Goal: Task Accomplishment & Management: Manage account settings

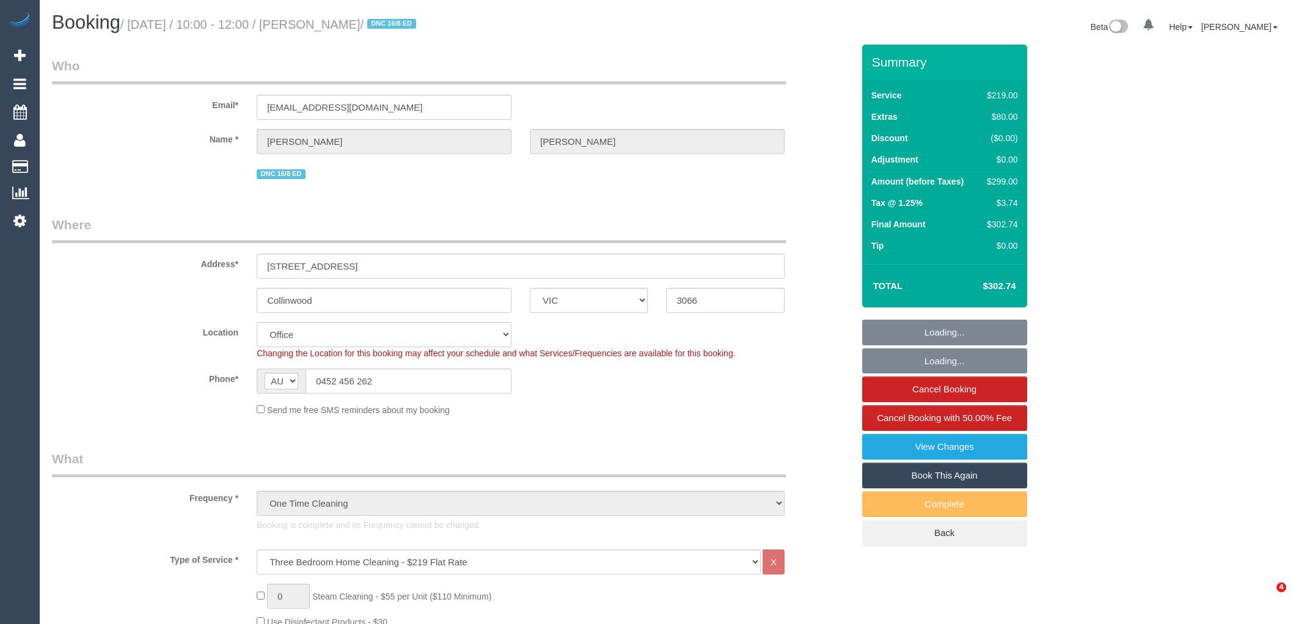
select select "VIC"
select select "number:27"
select select "number:14"
select select "number:19"
select select "number:25"
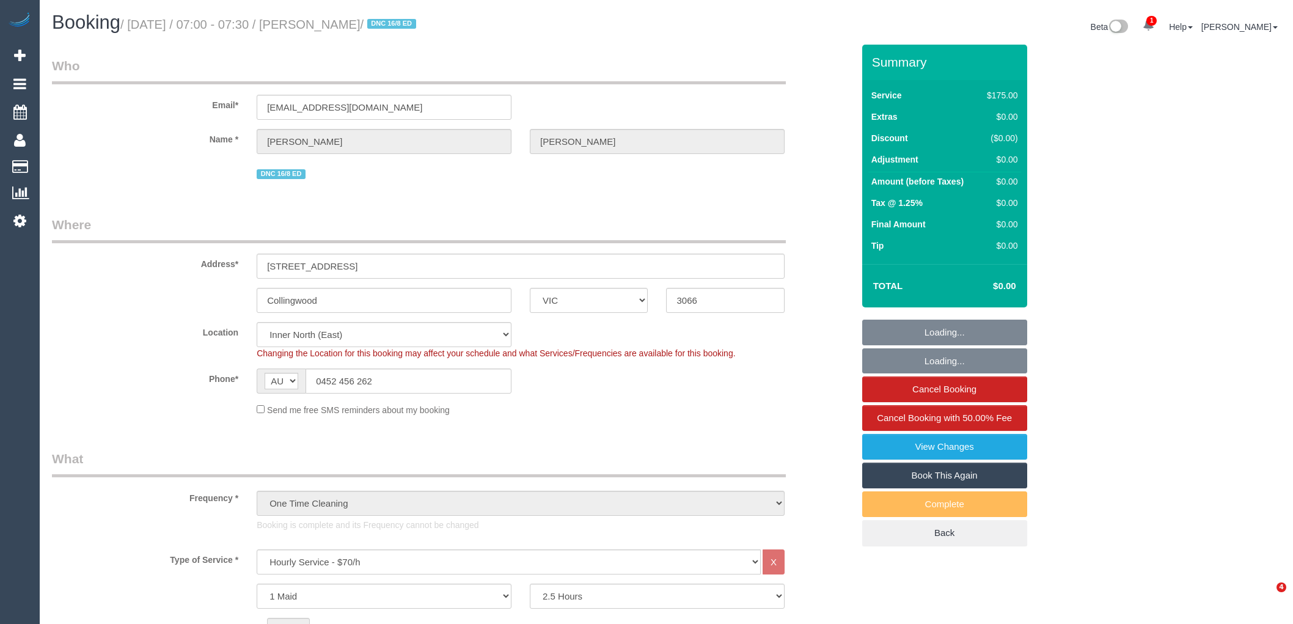
select select "VIC"
select select "150"
select select "number:27"
select select "number:14"
select select "number:19"
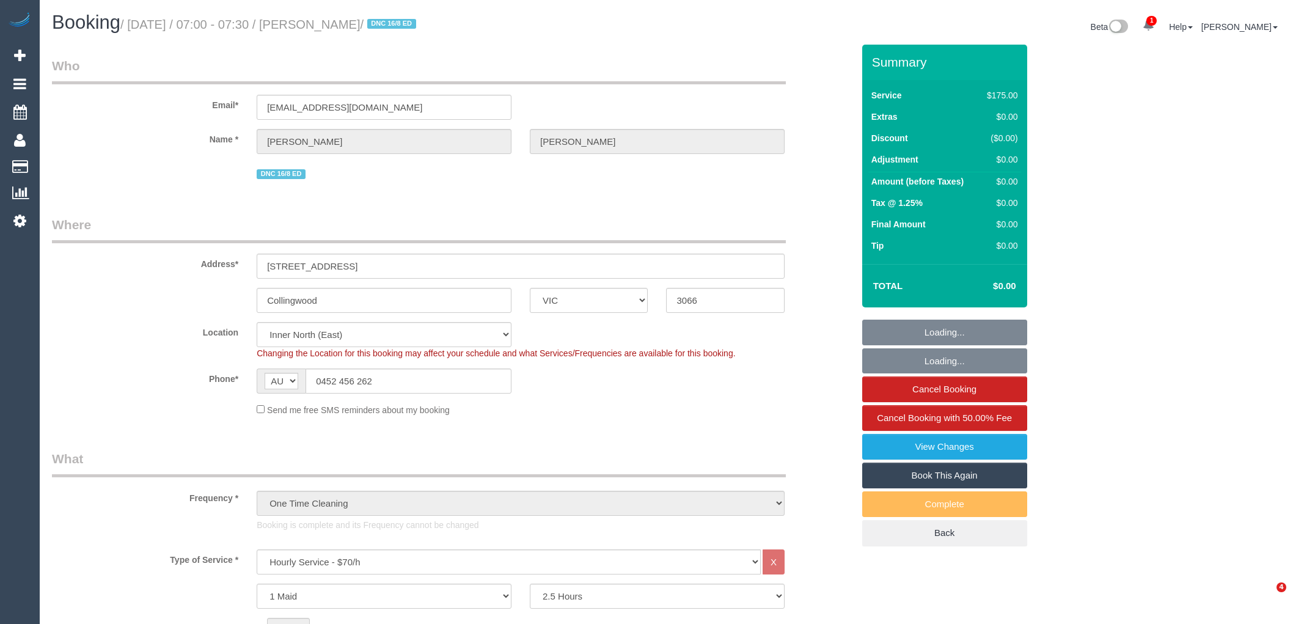
select select "number:25"
select select "VIC"
select select "number:27"
select select "number:14"
select select "number:19"
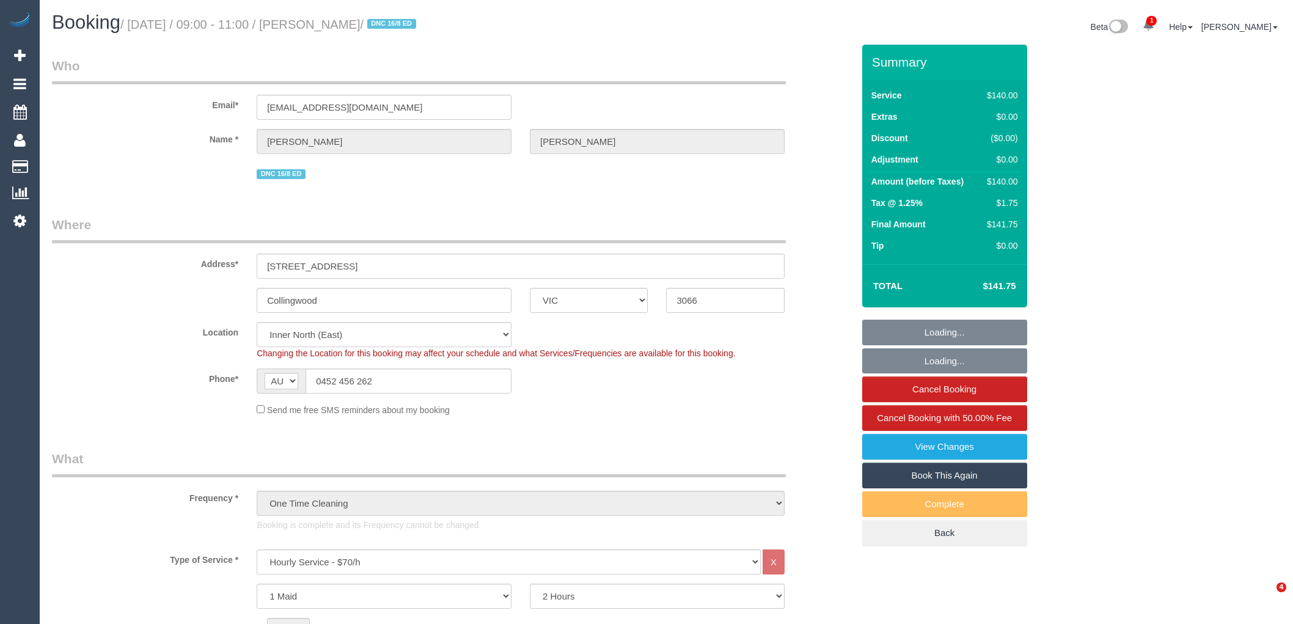
select select "number:25"
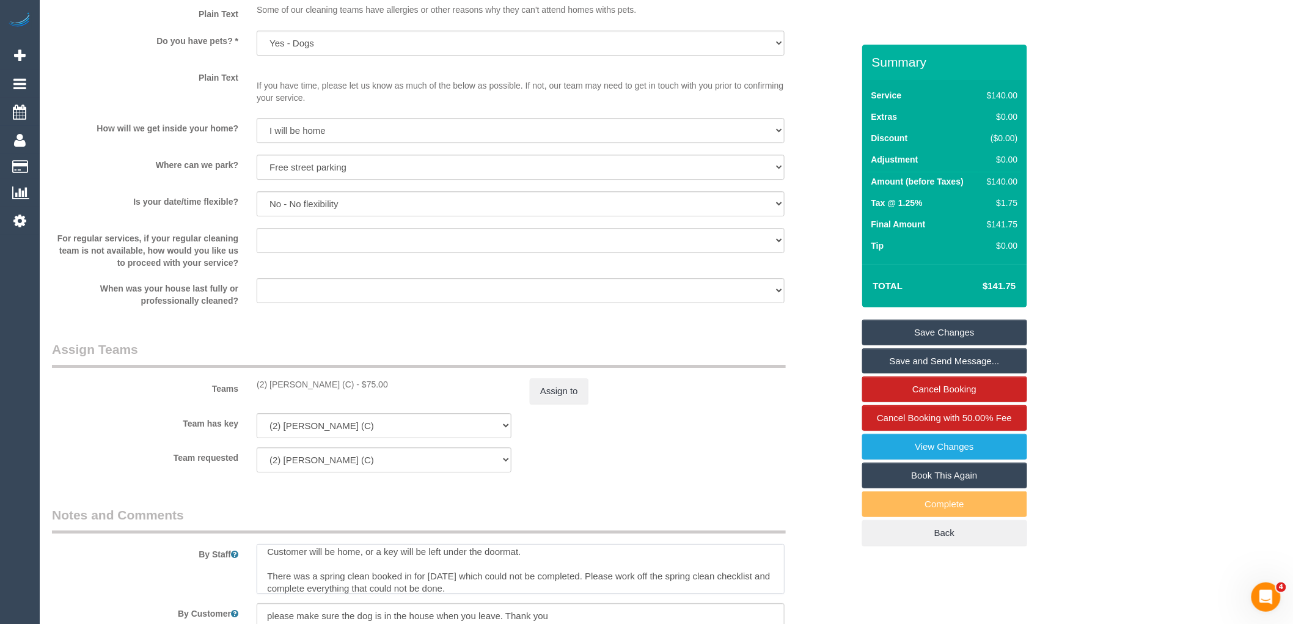
scroll to position [1503, 0]
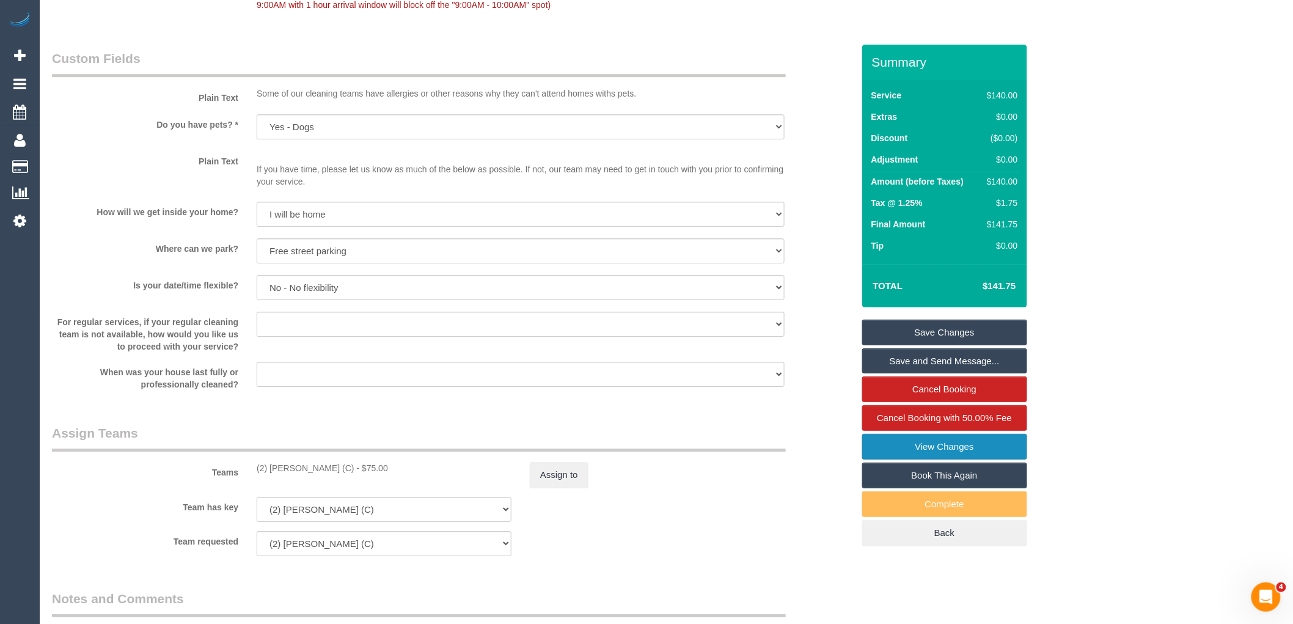
click at [984, 446] on link "View Changes" at bounding box center [944, 447] width 165 height 26
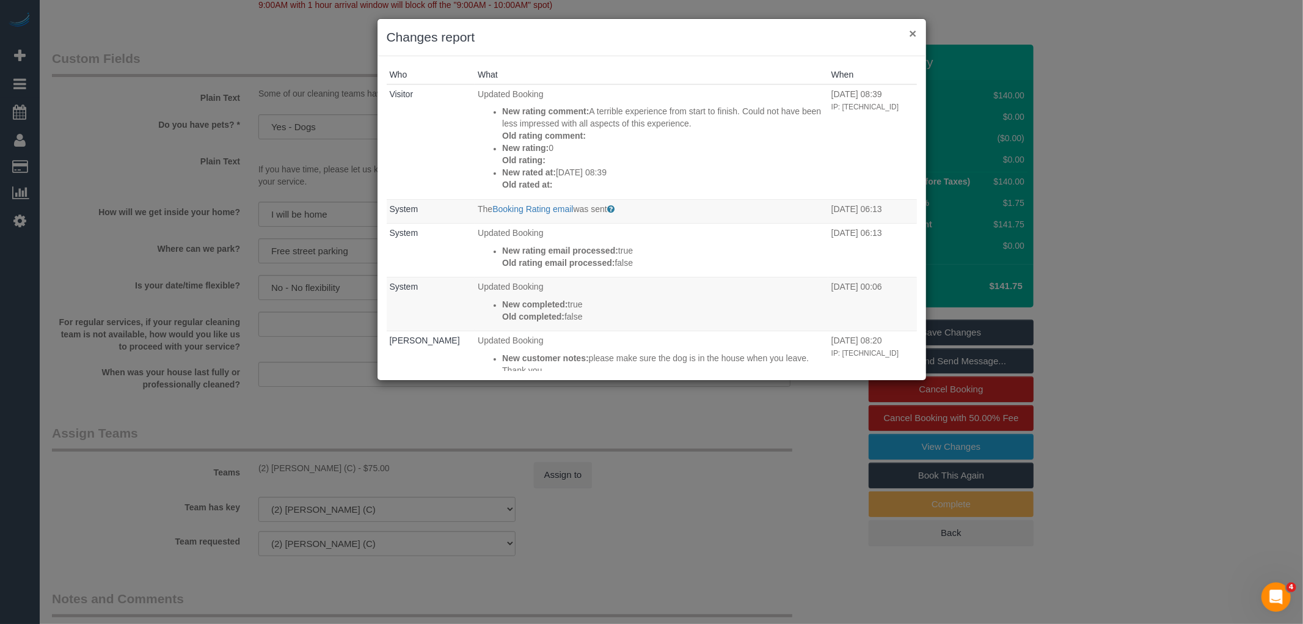
click at [913, 32] on button "×" at bounding box center [912, 33] width 7 height 13
